Goal: Task Accomplishment & Management: Complete application form

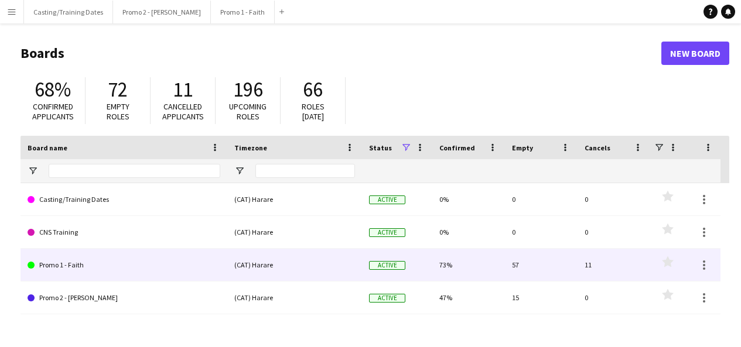
click at [67, 264] on link "Promo 1 - Faith" at bounding box center [124, 265] width 193 height 33
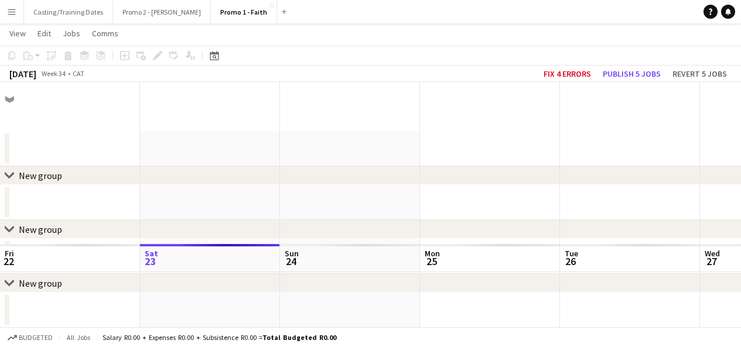
scroll to position [162, 0]
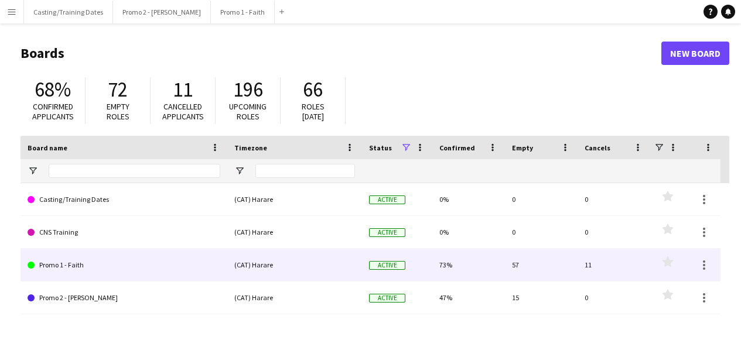
click at [76, 262] on link "Promo 1 - Faith" at bounding box center [124, 265] width 193 height 33
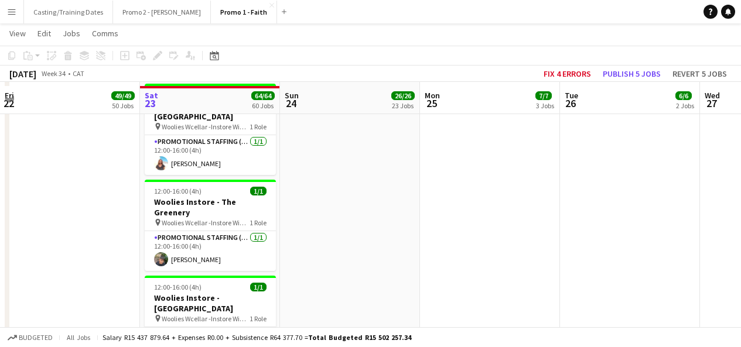
scroll to position [5457, 0]
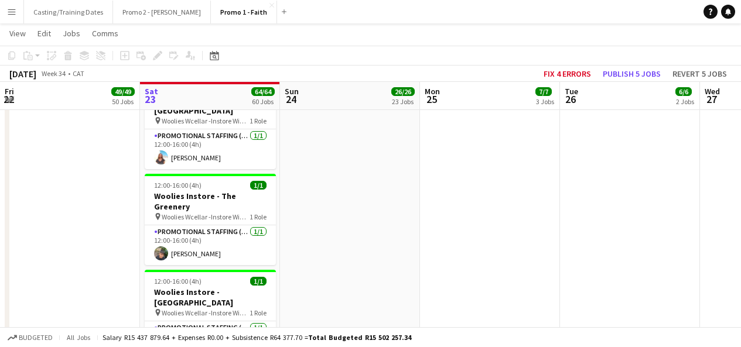
click at [157, 53] on icon "Edit" at bounding box center [157, 55] width 9 height 9
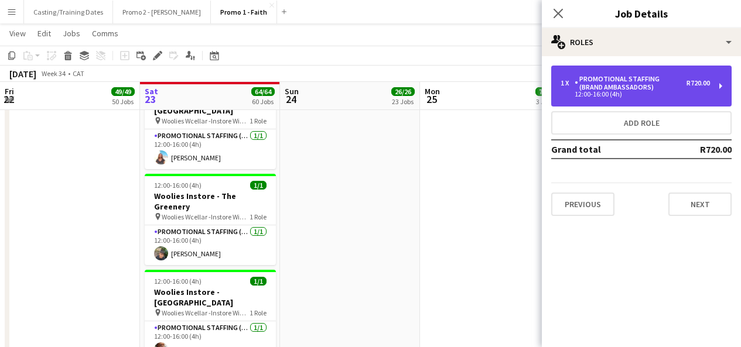
click at [658, 85] on div "Promotional Staffing (Brand Ambassadors)" at bounding box center [631, 83] width 112 height 16
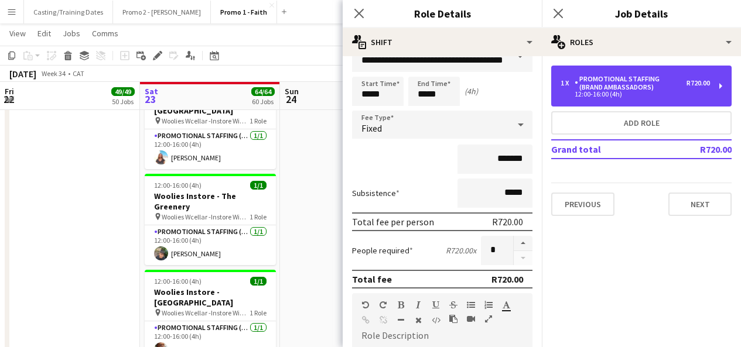
scroll to position [22, 0]
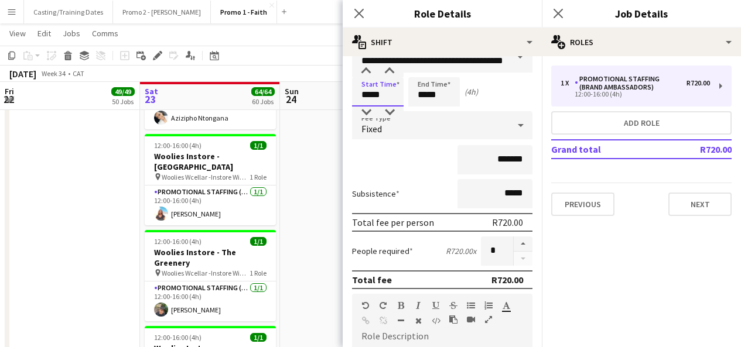
click at [369, 92] on input "*****" at bounding box center [378, 91] width 52 height 29
type input "*****"
click at [425, 96] on input "*****" at bounding box center [434, 91] width 52 height 29
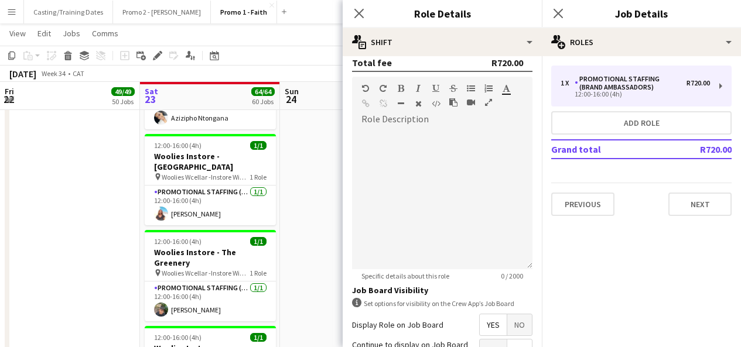
scroll to position [354, 0]
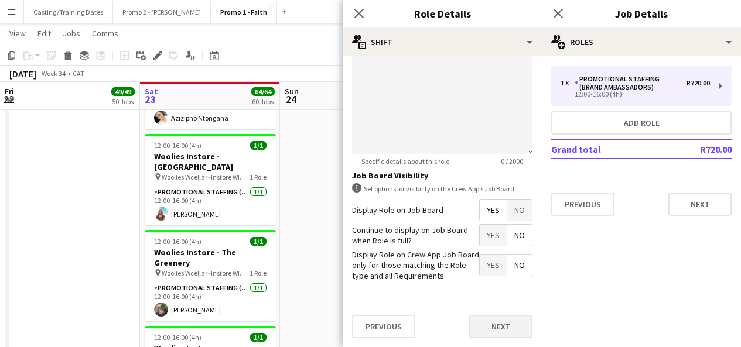
type input "*****"
click at [486, 332] on button "Next" at bounding box center [500, 326] width 63 height 23
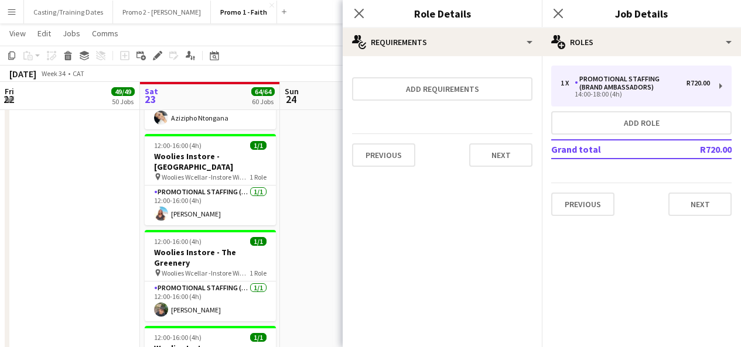
scroll to position [0, 0]
click at [697, 202] on button "Next" at bounding box center [699, 204] width 63 height 23
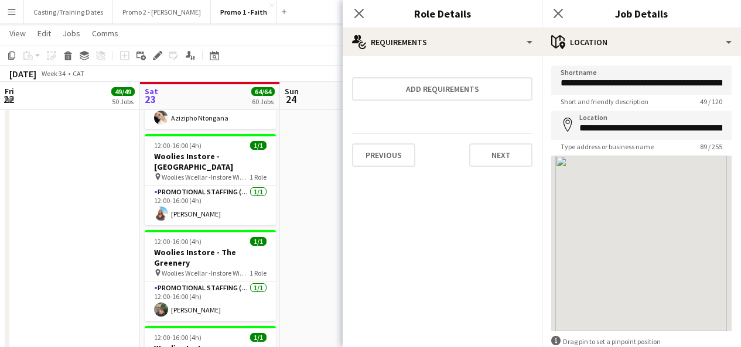
scroll to position [66, 0]
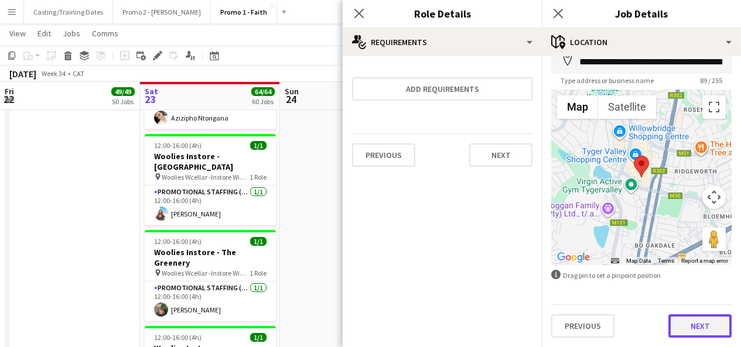
click at [697, 328] on button "Next" at bounding box center [699, 326] width 63 height 23
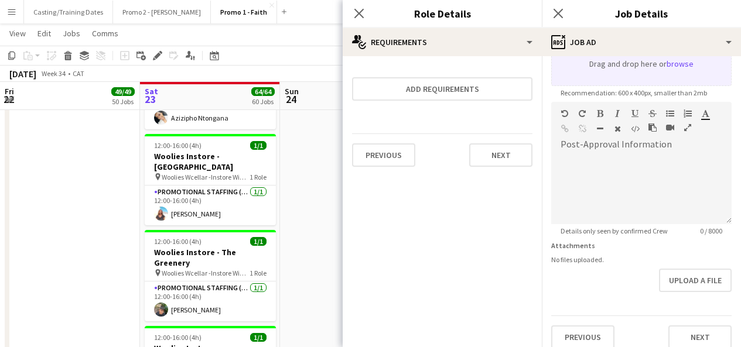
scroll to position [231, 0]
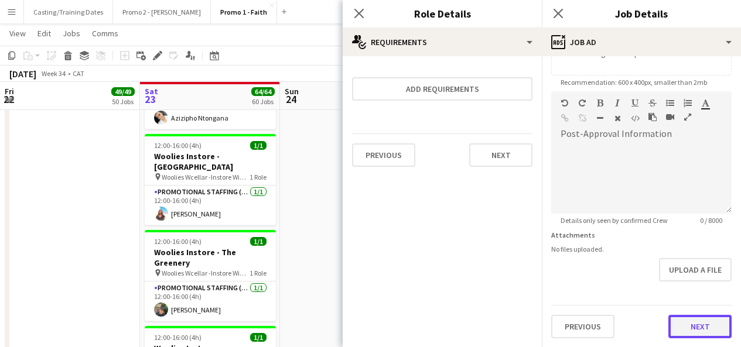
click at [701, 325] on button "Next" at bounding box center [699, 326] width 63 height 23
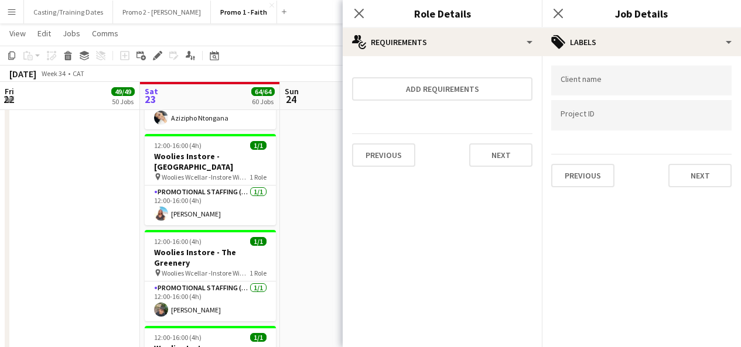
scroll to position [0, 0]
click at [687, 175] on button "Next" at bounding box center [699, 175] width 63 height 23
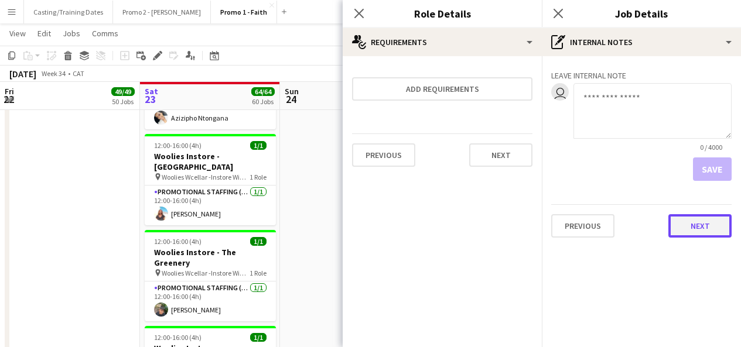
click at [680, 230] on button "Next" at bounding box center [699, 225] width 63 height 23
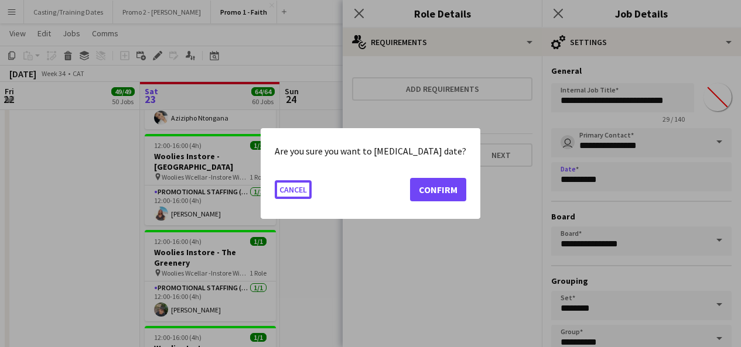
click at [427, 192] on button "Confirm" at bounding box center [438, 189] width 56 height 23
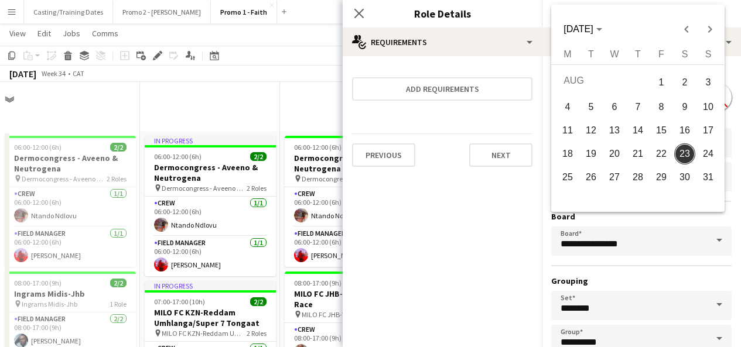
scroll to position [5457, 0]
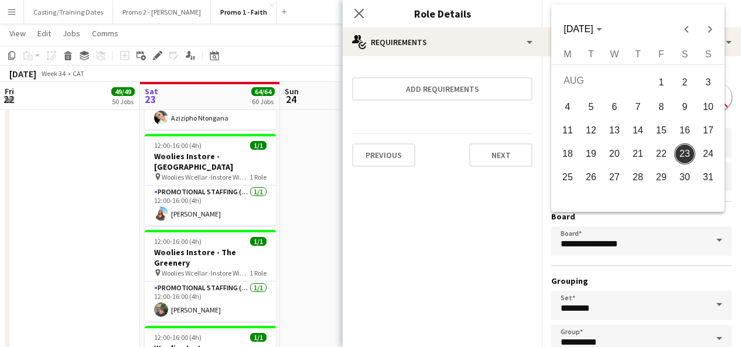
click at [704, 144] on button "24" at bounding box center [708, 153] width 23 height 23
type input "**********"
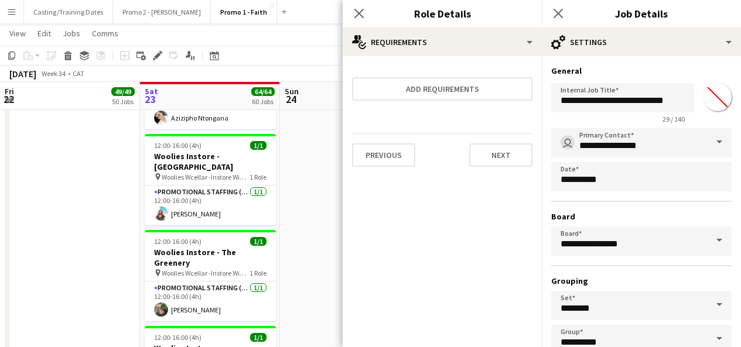
scroll to position [73, 0]
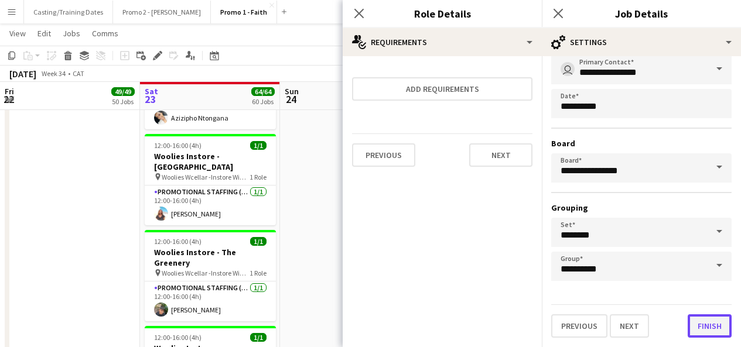
click at [698, 324] on button "Finish" at bounding box center [710, 326] width 44 height 23
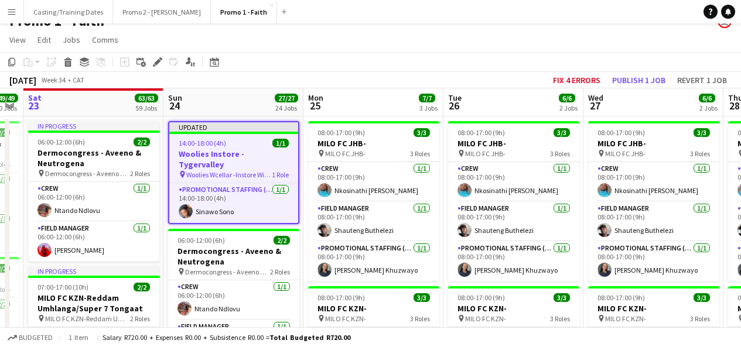
scroll to position [0, 0]
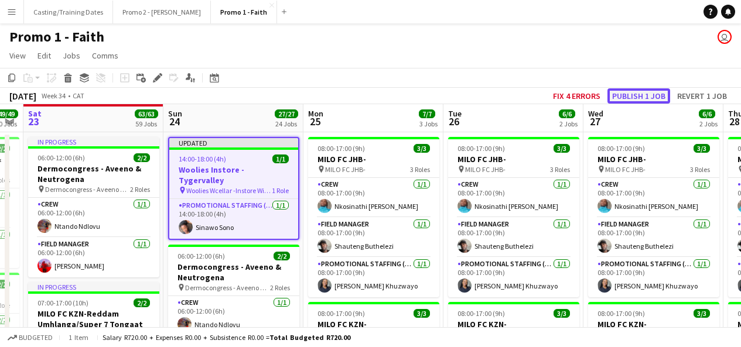
click at [626, 97] on button "Publish 1 job" at bounding box center [639, 95] width 63 height 15
